Goal: Transaction & Acquisition: Book appointment/travel/reservation

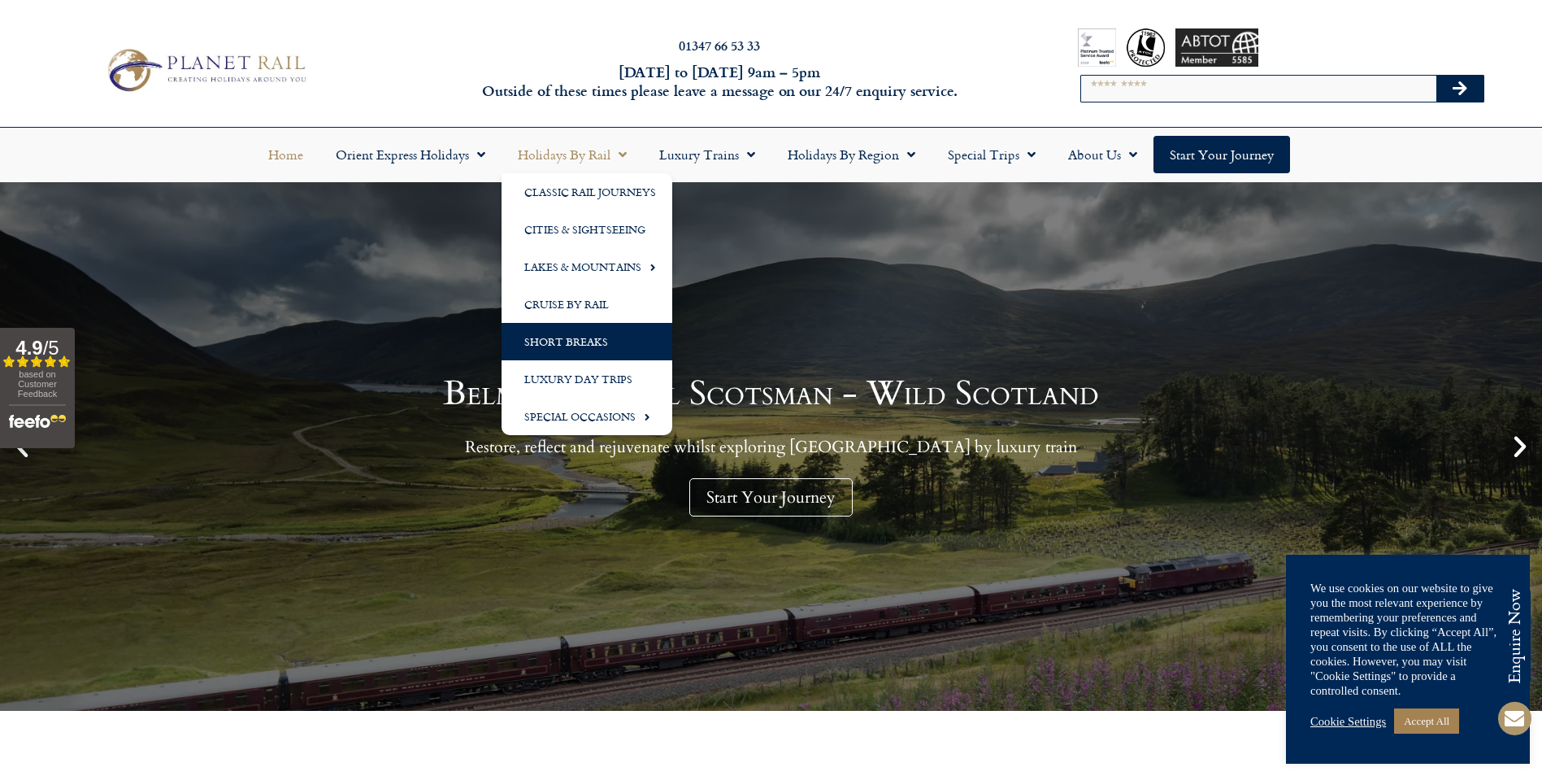
click at [572, 338] on link "Short Breaks" at bounding box center [587, 341] width 171 height 37
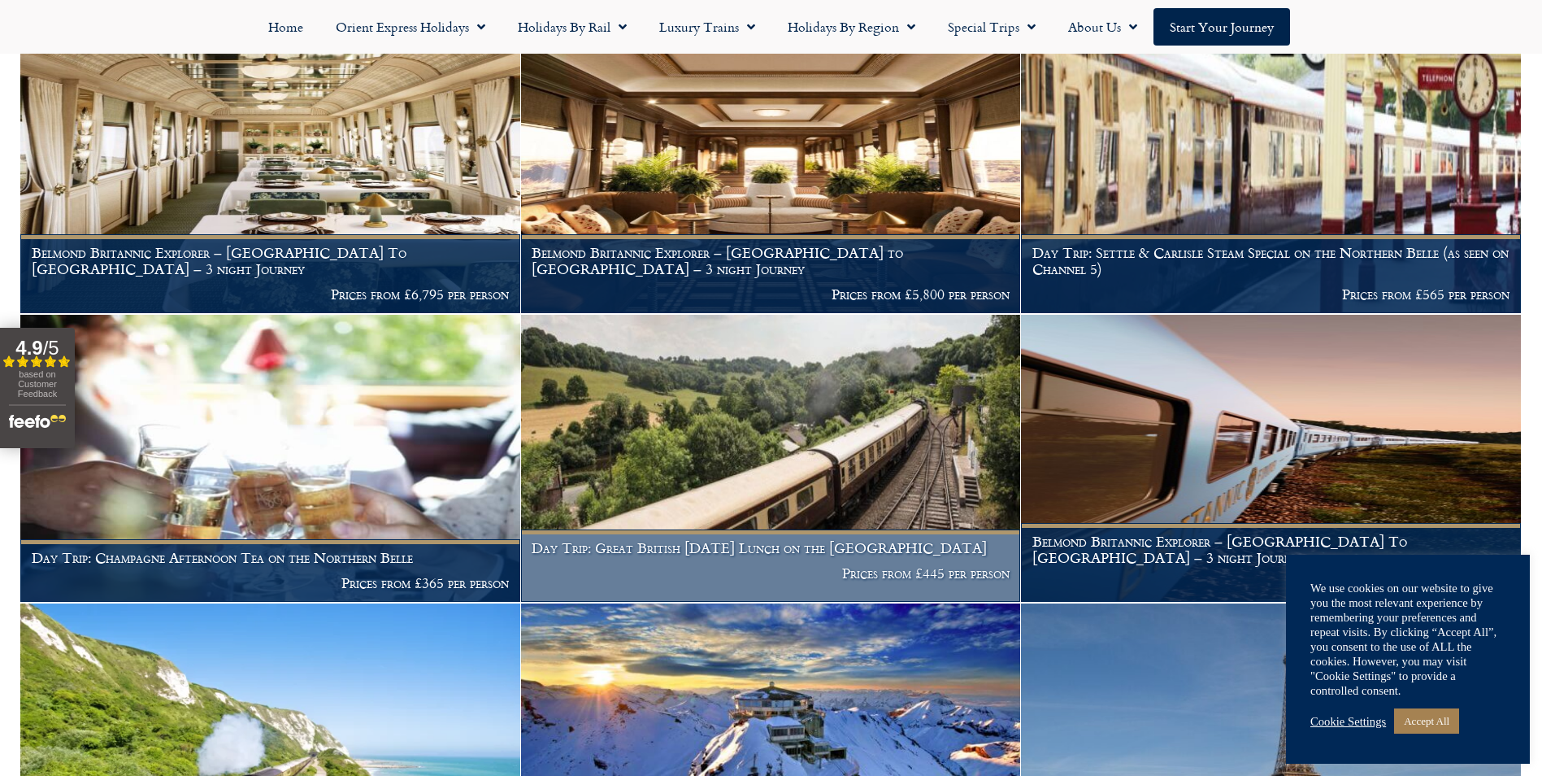
scroll to position [976, 0]
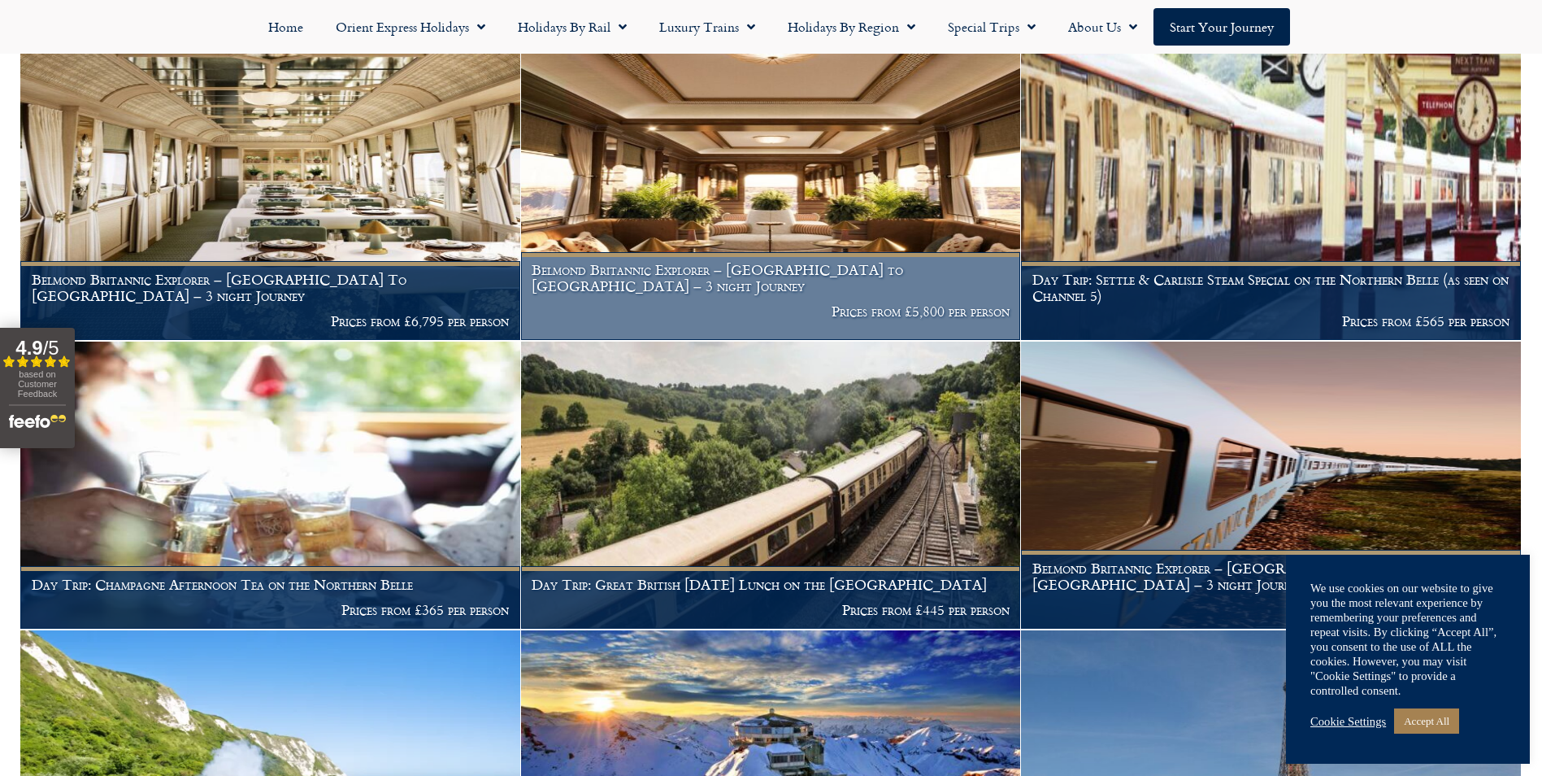
click at [676, 313] on figcaption "Belmond Britannic Explorer – London to Cornwall – 3 night Journey Prices from £…" at bounding box center [771, 296] width 500 height 88
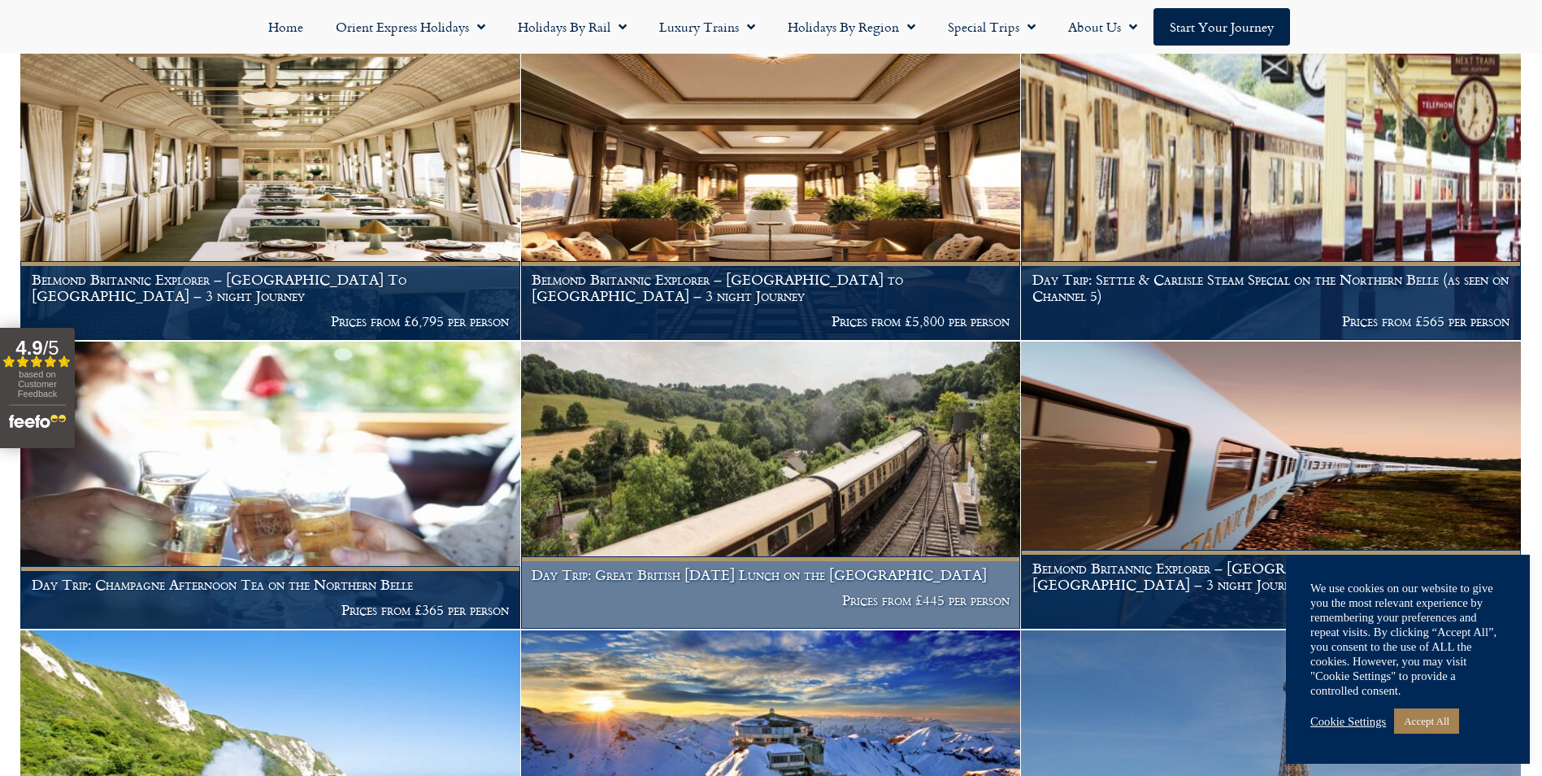
click at [704, 424] on img at bounding box center [771, 484] width 500 height 287
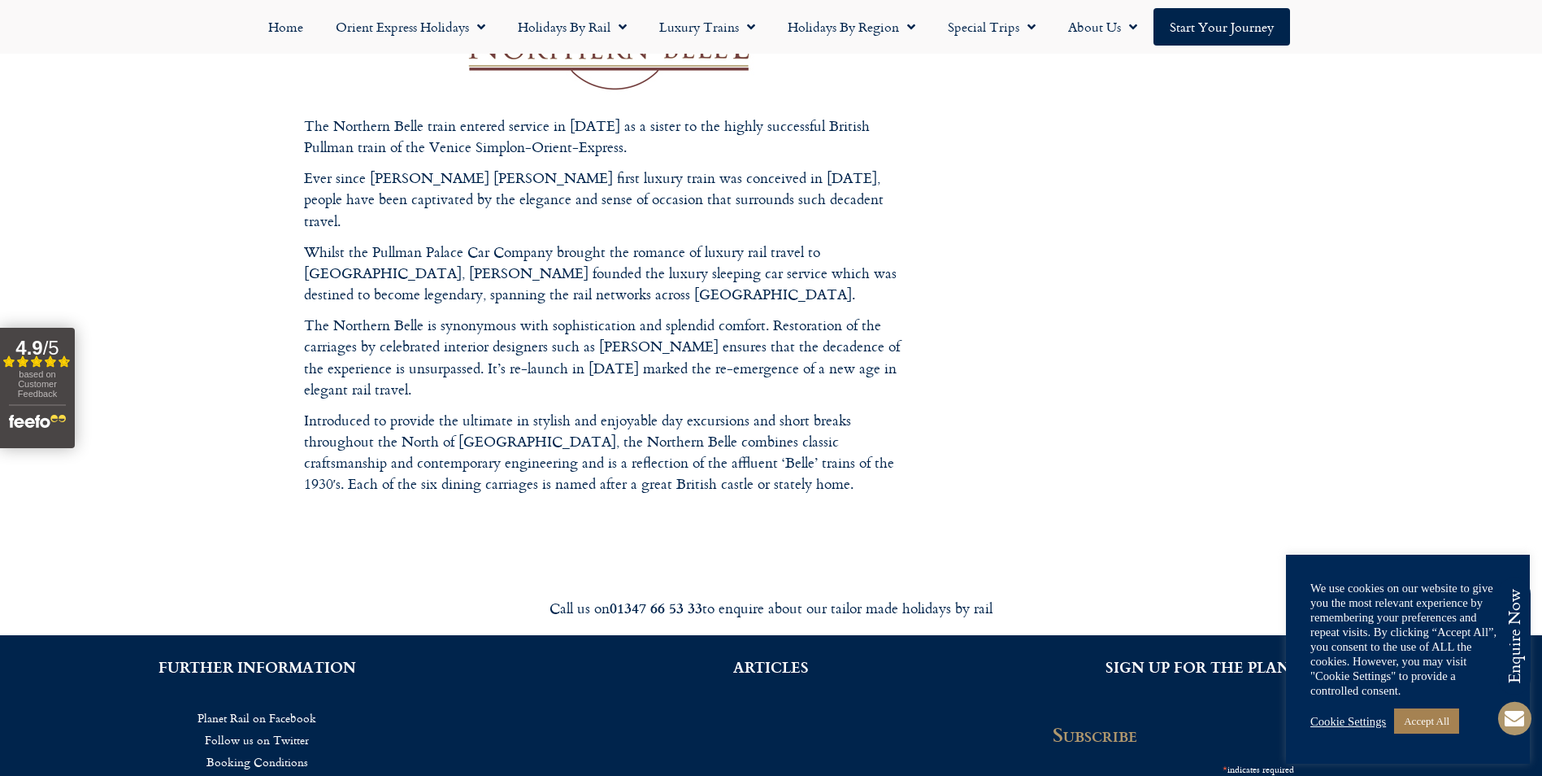
scroll to position [2276, 0]
